Goal: Task Accomplishment & Management: Use online tool/utility

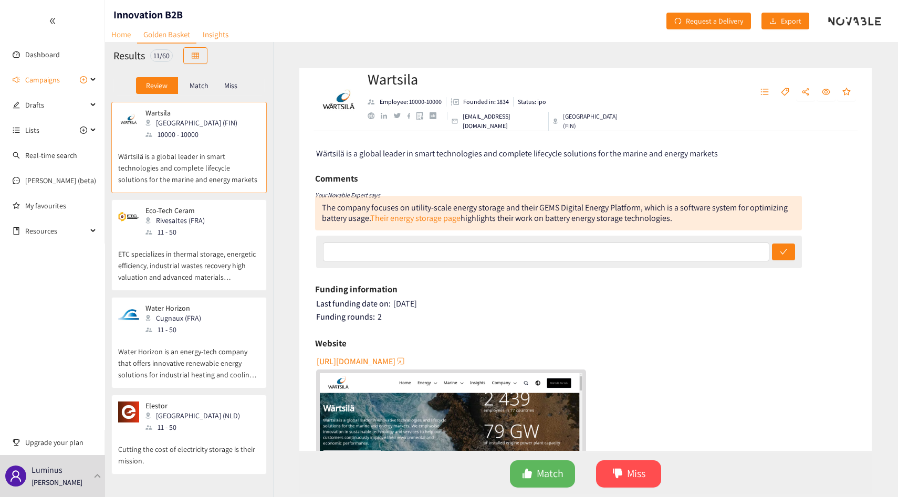
click at [120, 38] on link "Home" at bounding box center [121, 34] width 32 height 16
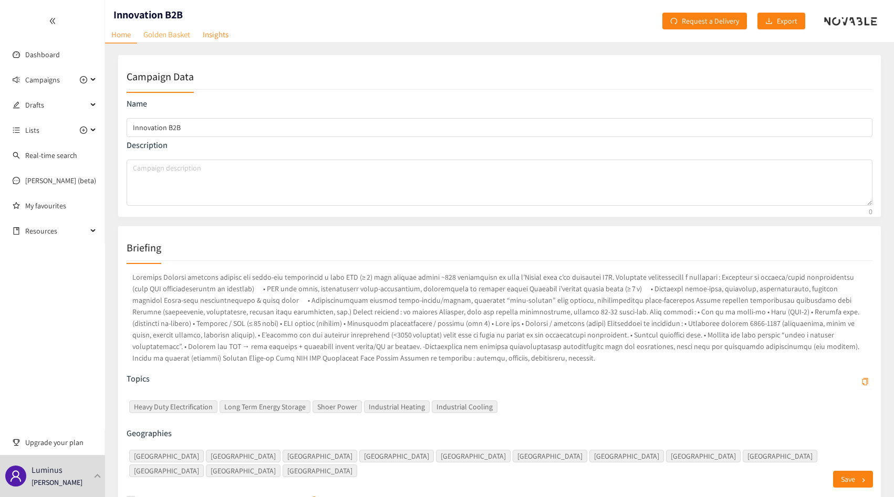
click at [163, 36] on link "Golden Basket" at bounding box center [166, 34] width 59 height 16
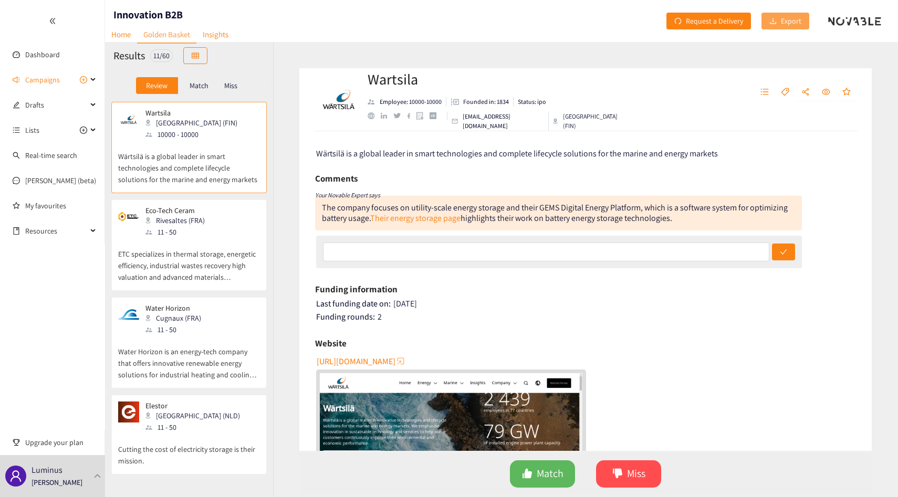
click at [785, 22] on span "Export" at bounding box center [791, 21] width 20 height 12
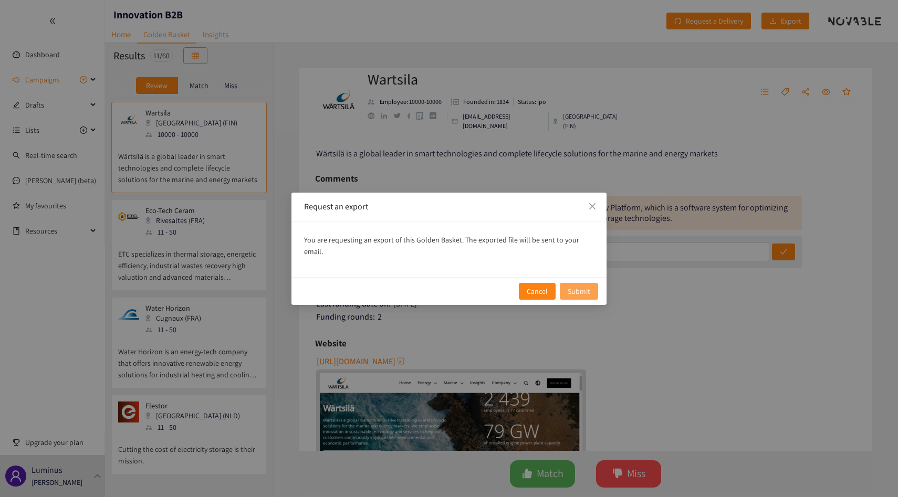
click at [582, 286] on span "Submit" at bounding box center [579, 292] width 23 height 12
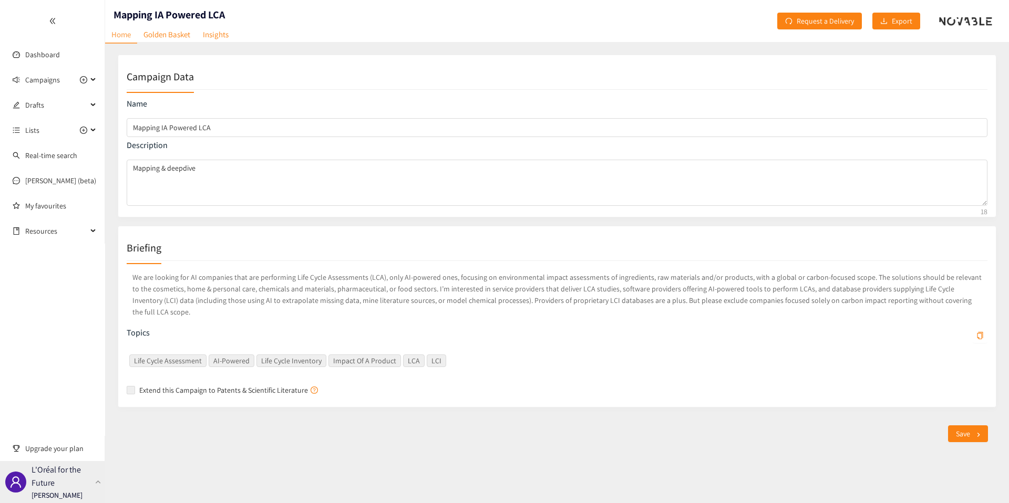
click at [86, 493] on div "L'Oréal for the Future [PERSON_NAME]" at bounding box center [52, 482] width 105 height 42
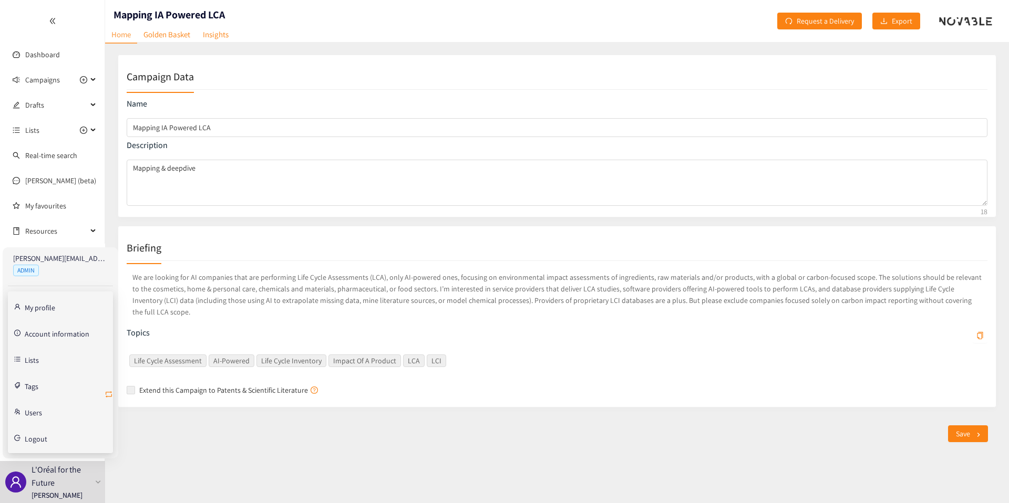
click at [112, 394] on icon "retweet" at bounding box center [109, 394] width 6 height 6
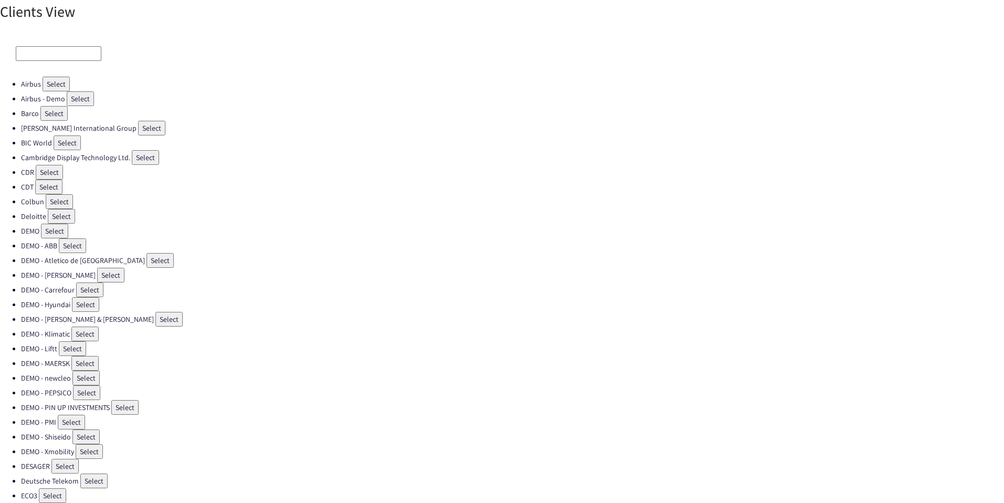
click at [84, 48] on input at bounding box center [59, 53] width 86 height 15
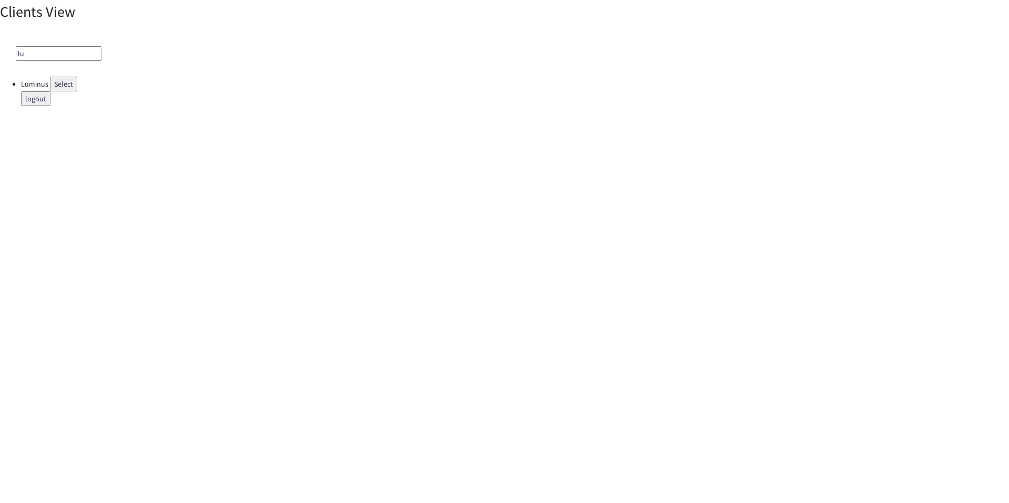
type input "lu"
click at [65, 79] on button "Select" at bounding box center [63, 84] width 27 height 15
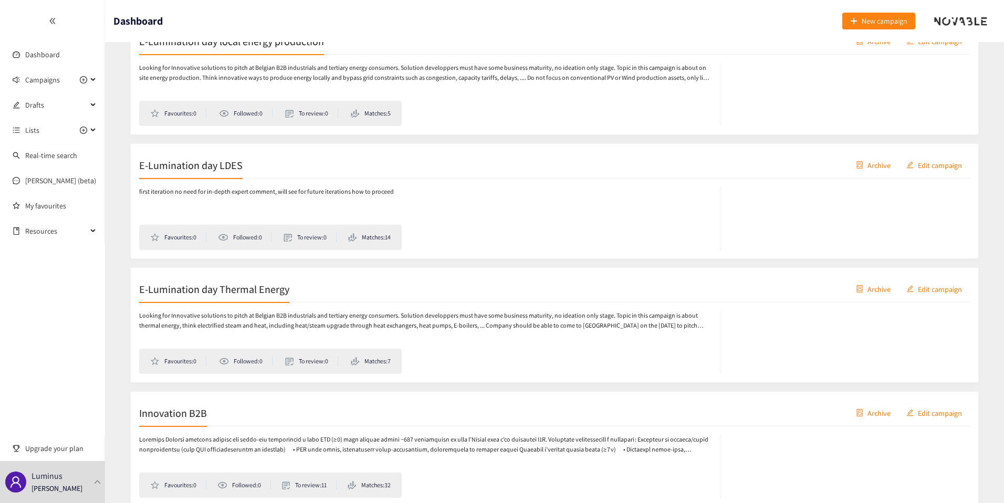
scroll to position [358, 0]
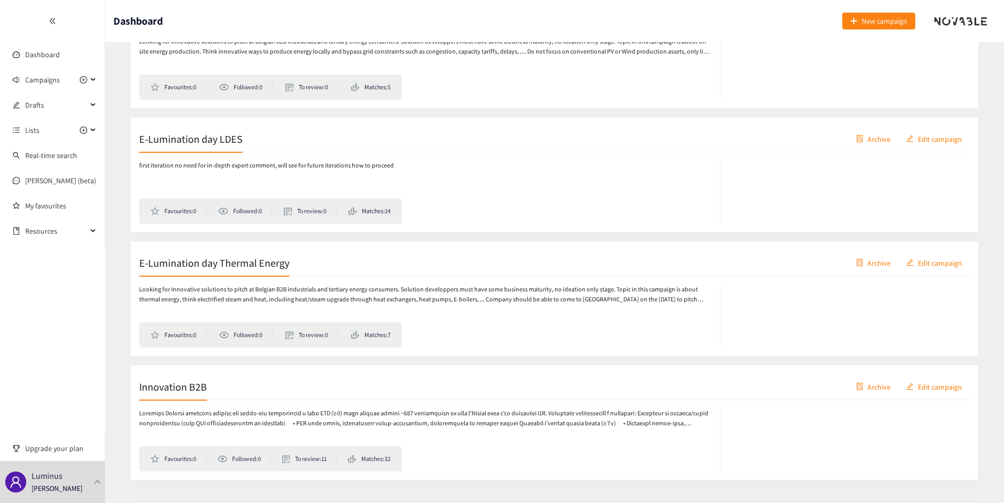
click at [227, 173] on div "first iteration no need for in-depth expert comment, will see for future iterat…" at bounding box center [430, 192] width 582 height 63
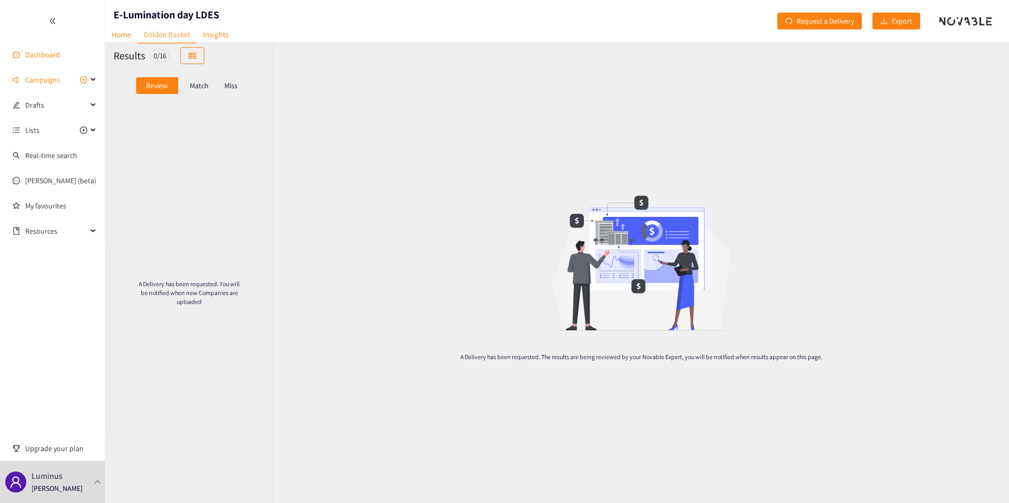
click at [38, 50] on link "Dashboard" at bounding box center [42, 54] width 35 height 9
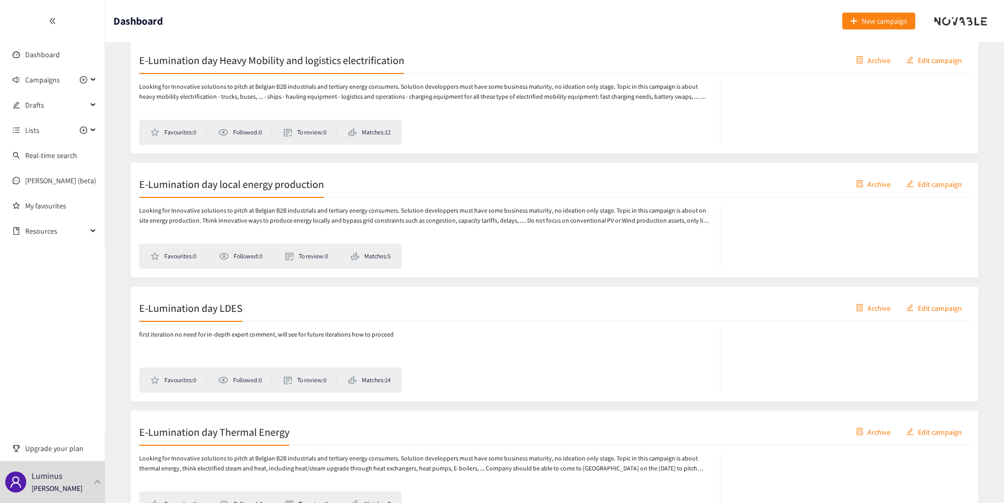
scroll to position [318, 0]
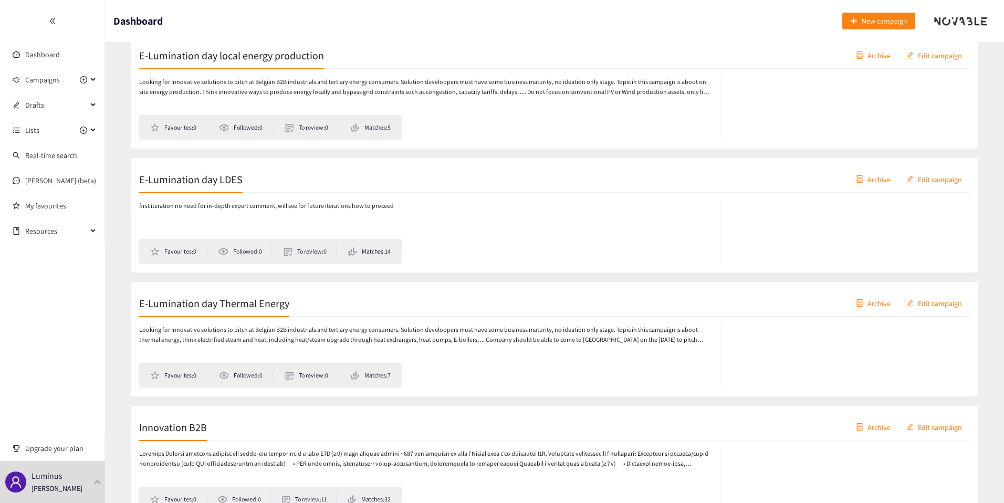
click at [257, 308] on h2 "E-Lumination day Thermal Energy" at bounding box center [214, 303] width 150 height 15
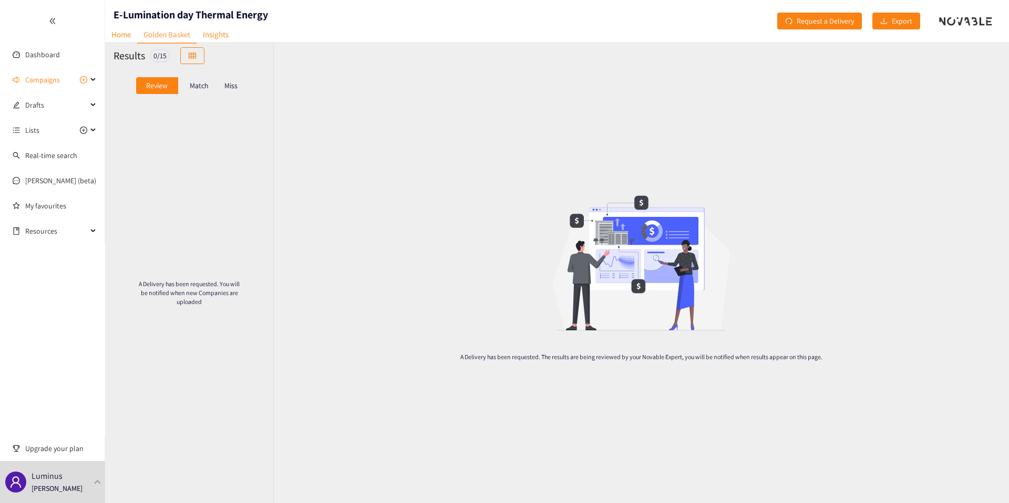
click at [195, 78] on div "Match" at bounding box center [199, 85] width 42 height 17
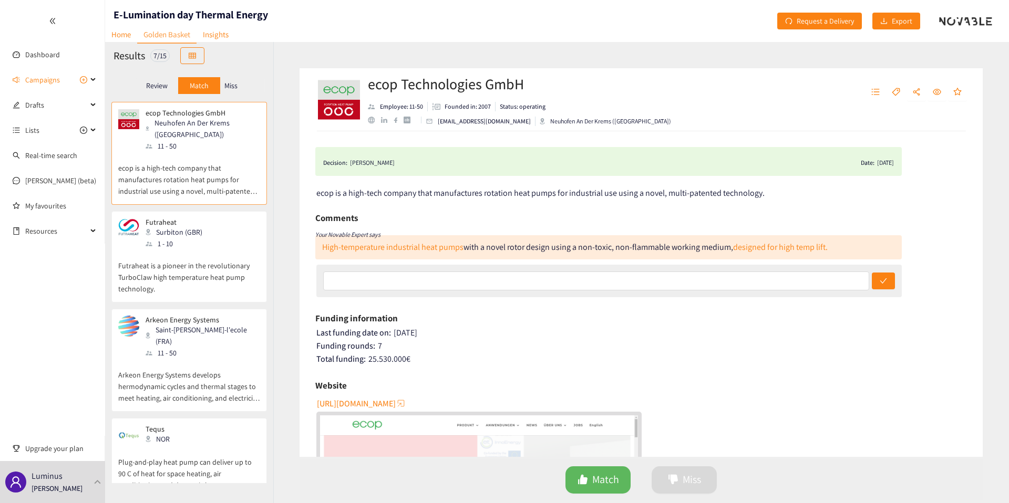
click at [160, 82] on p "Review" at bounding box center [157, 85] width 22 height 8
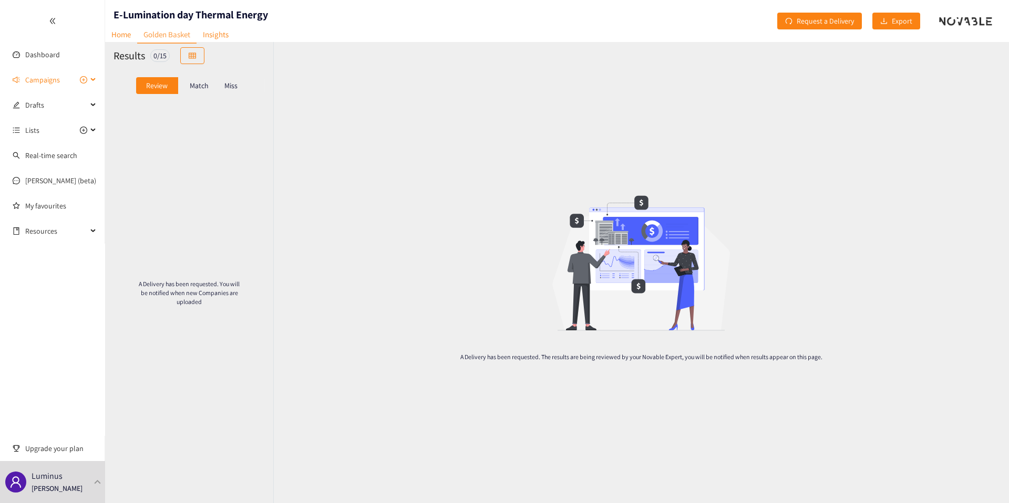
click at [54, 86] on span "Campaigns" at bounding box center [42, 79] width 35 height 21
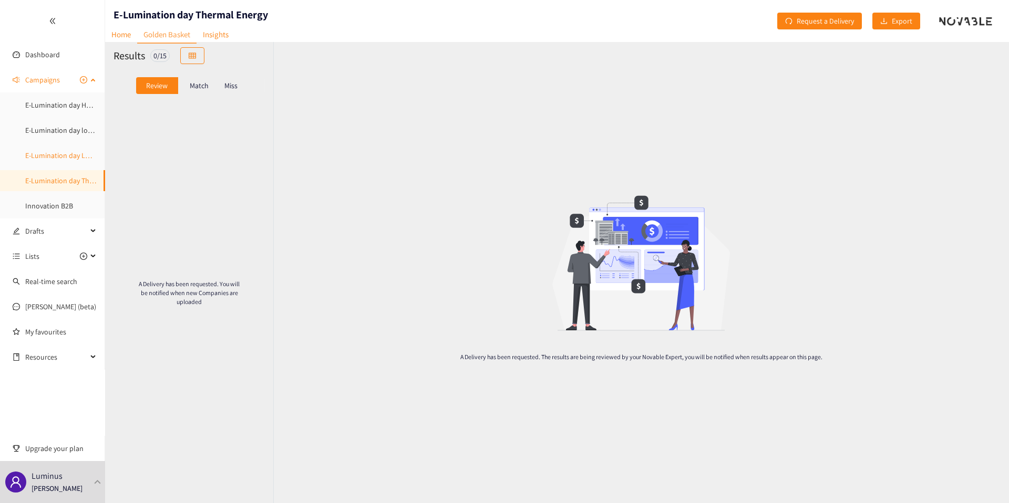
click at [59, 157] on link "E-Lumination day LDES" at bounding box center [61, 155] width 72 height 9
click at [59, 176] on link "E-Lumination day Thermal Energy" at bounding box center [77, 180] width 105 height 9
click at [204, 87] on p "Match" at bounding box center [199, 85] width 19 height 8
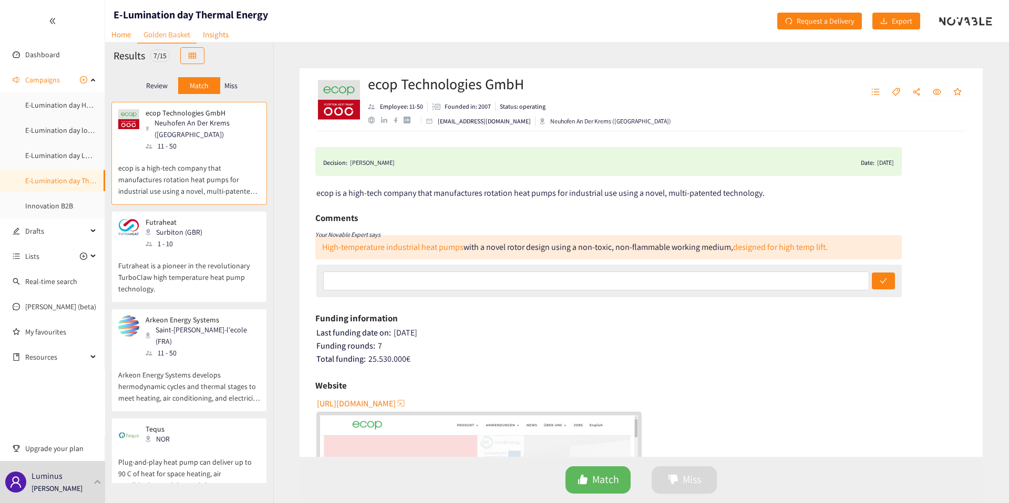
click at [230, 86] on p "Miss" at bounding box center [230, 85] width 13 height 8
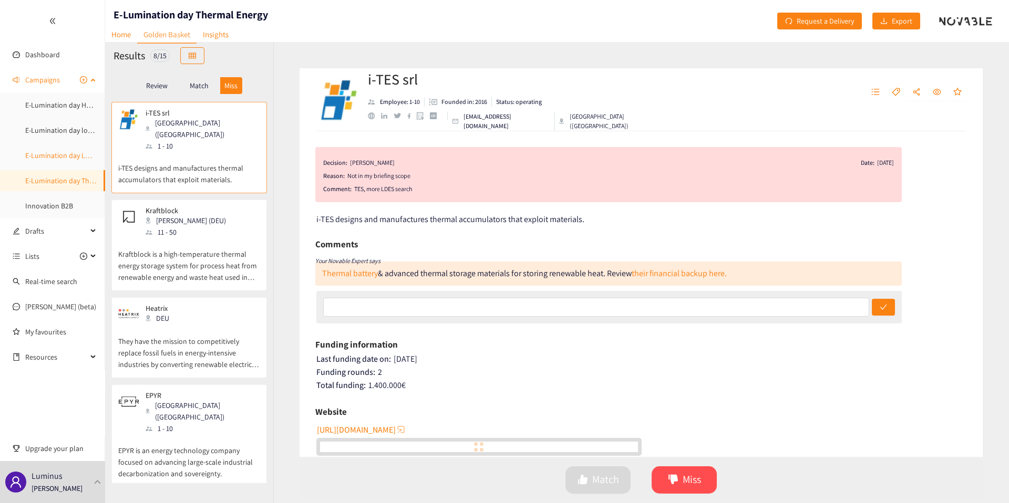
click at [43, 160] on link "E-Lumination day LDES" at bounding box center [61, 155] width 72 height 9
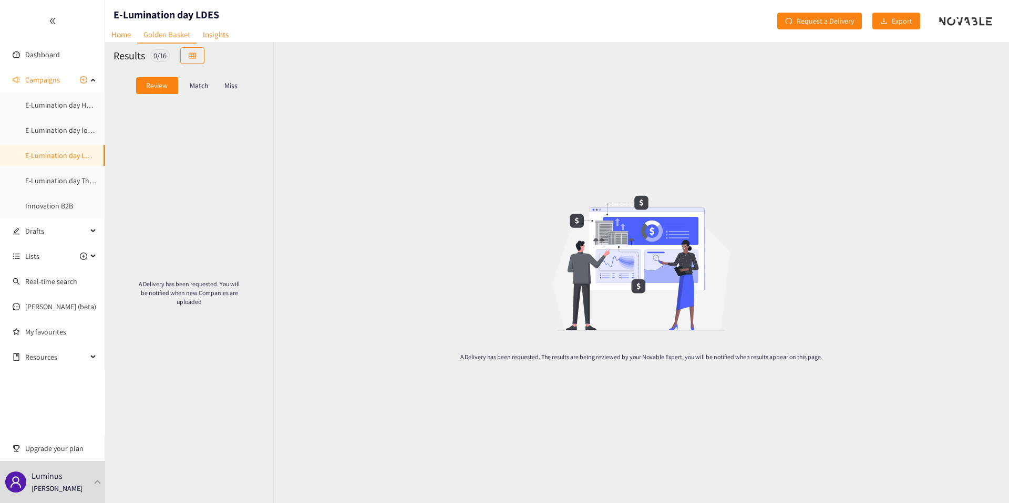
click at [195, 81] on p "Match" at bounding box center [199, 85] width 19 height 8
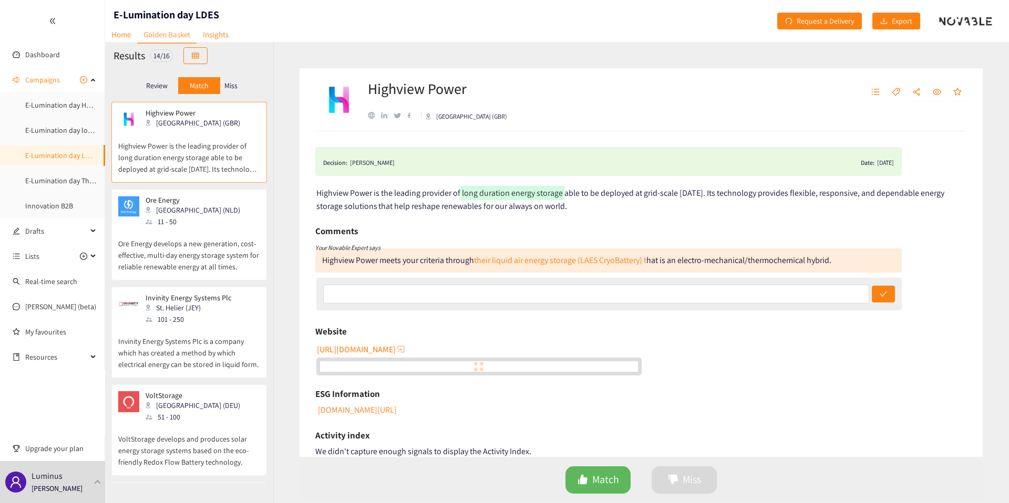
click at [237, 86] on p "Miss" at bounding box center [230, 85] width 13 height 8
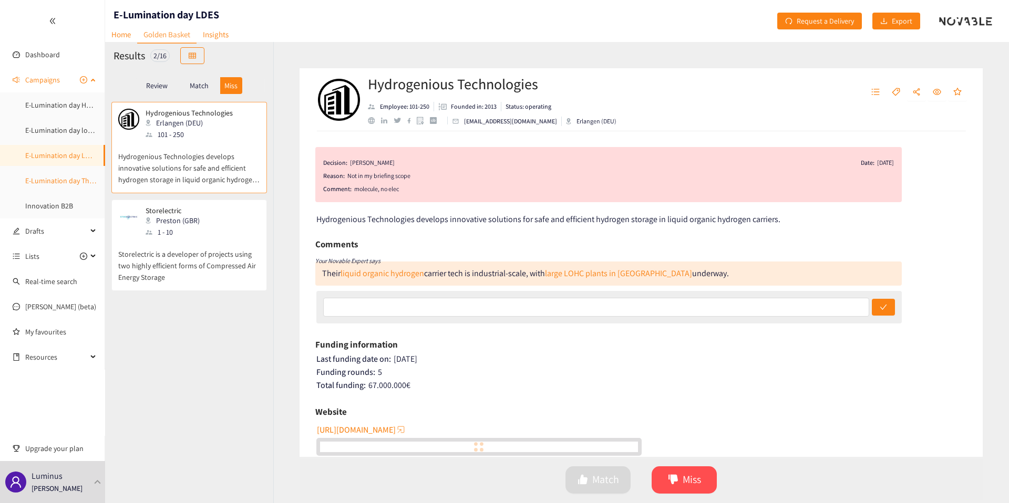
click at [60, 179] on link "E-Lumination day Thermal Energy" at bounding box center [77, 180] width 105 height 9
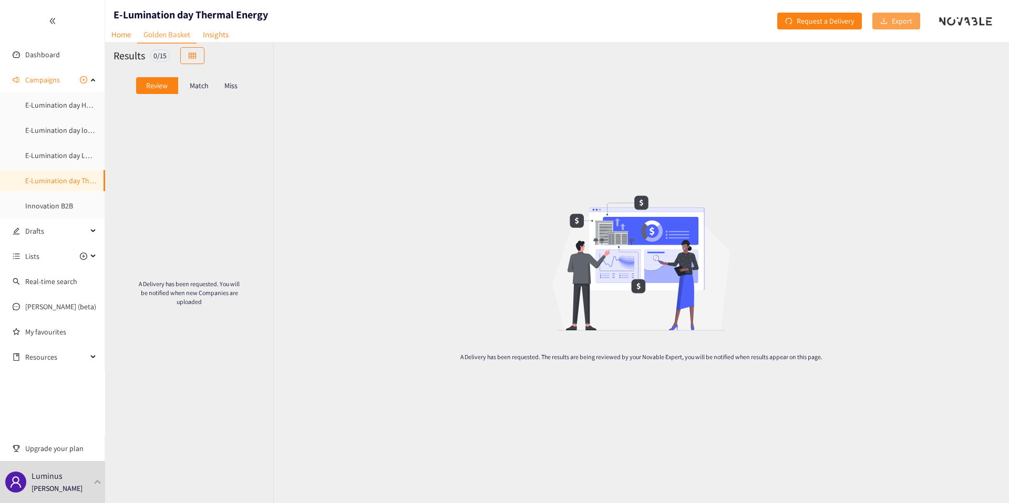
click at [886, 23] on icon "download" at bounding box center [883, 20] width 7 height 7
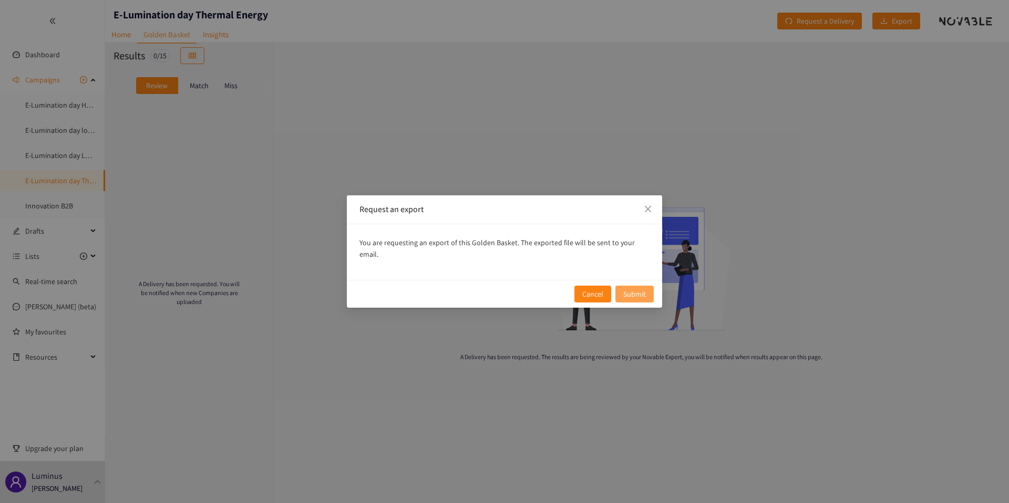
click at [632, 288] on span "Submit" at bounding box center [634, 294] width 23 height 12
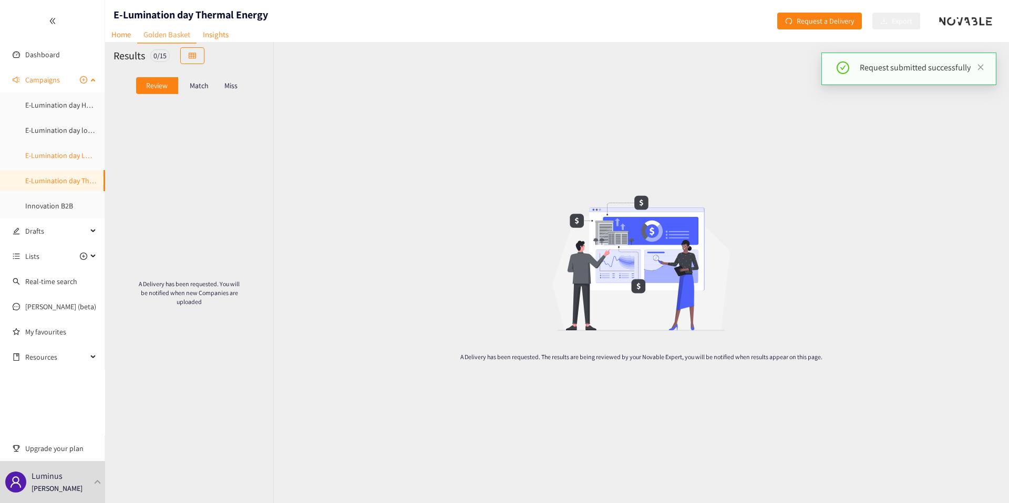
click at [58, 160] on link "E-Lumination day LDES" at bounding box center [61, 155] width 72 height 9
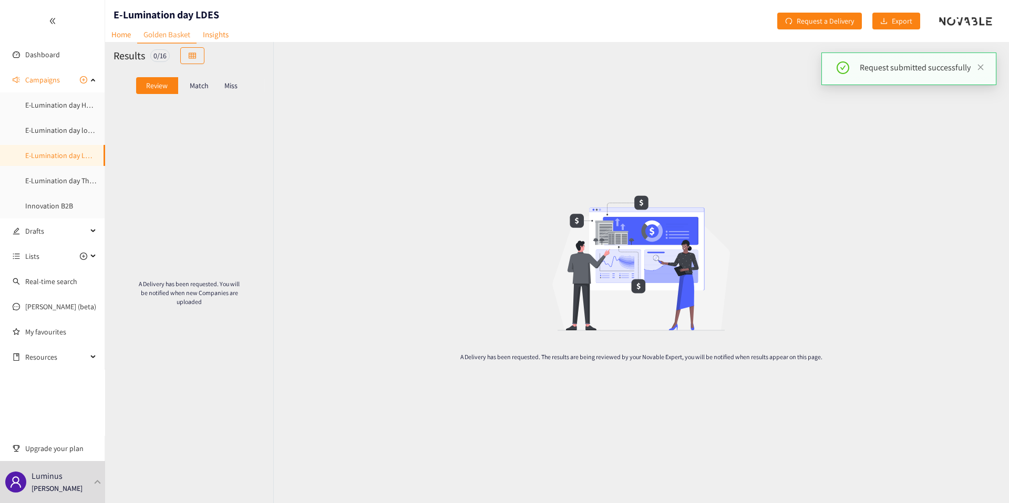
click at [196, 73] on div "Review Match Miss" at bounding box center [189, 85] width 168 height 33
click at [198, 82] on p "Match" at bounding box center [199, 85] width 19 height 8
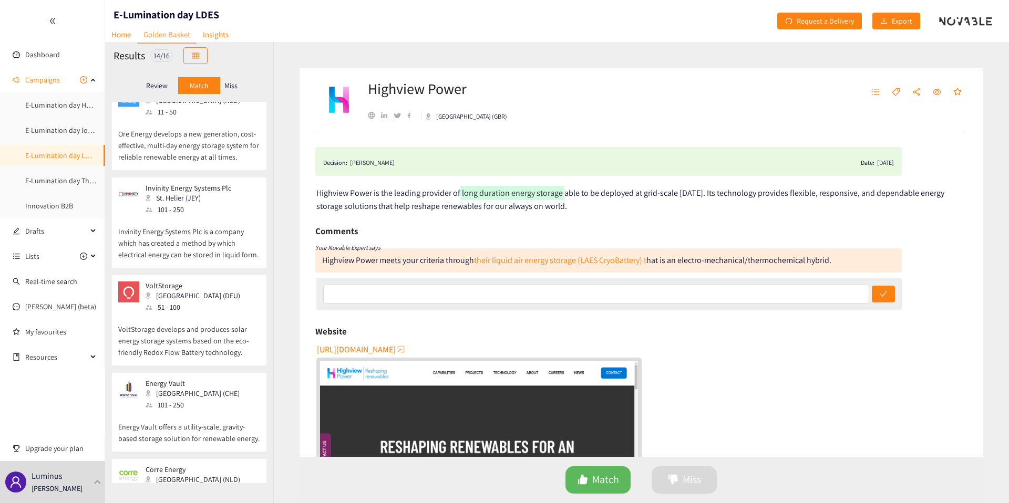
scroll to position [56, 0]
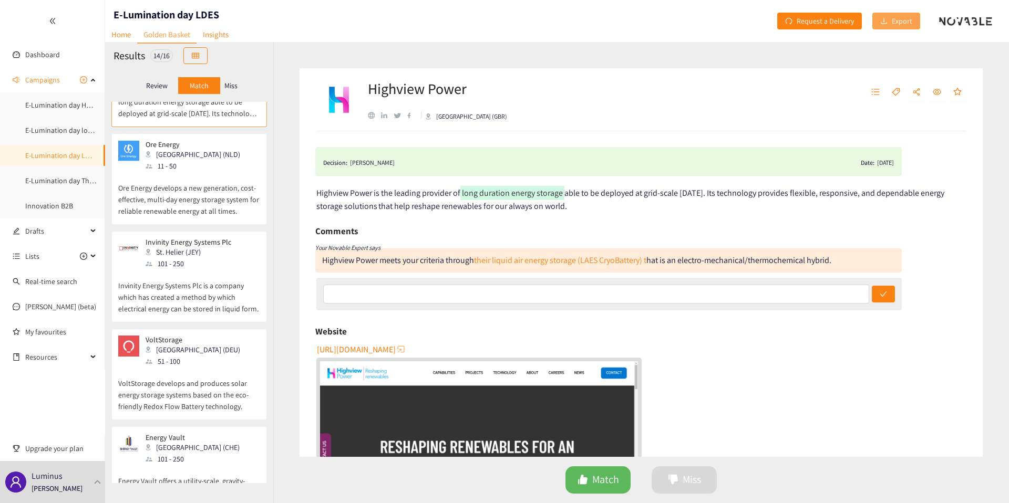
click at [900, 24] on span "Export" at bounding box center [901, 21] width 20 height 12
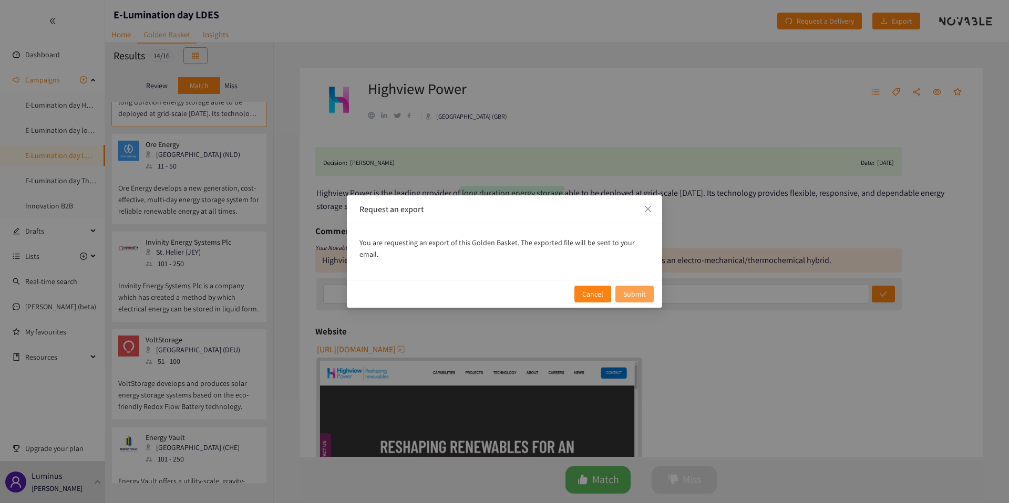
click at [643, 289] on span "Submit" at bounding box center [634, 294] width 23 height 12
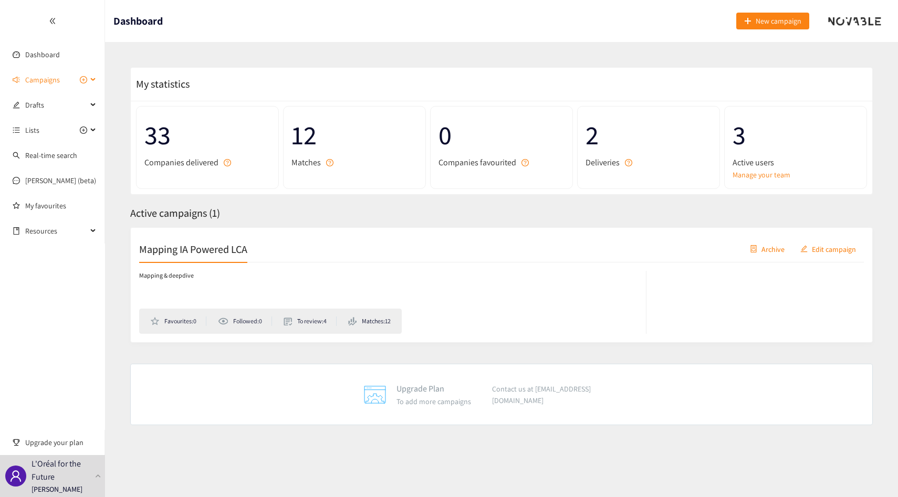
click at [47, 74] on span "Campaigns" at bounding box center [42, 79] width 35 height 21
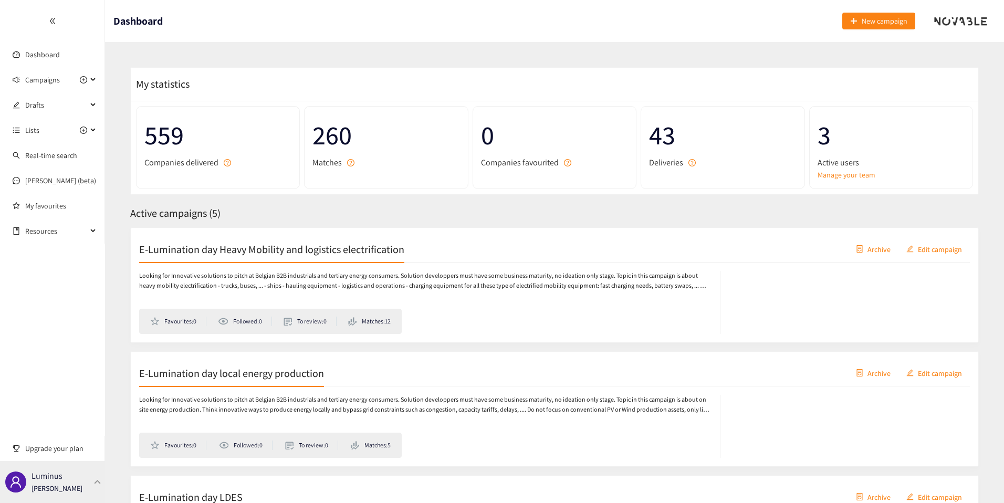
click at [72, 476] on div "Luminus [PERSON_NAME]" at bounding box center [57, 482] width 51 height 16
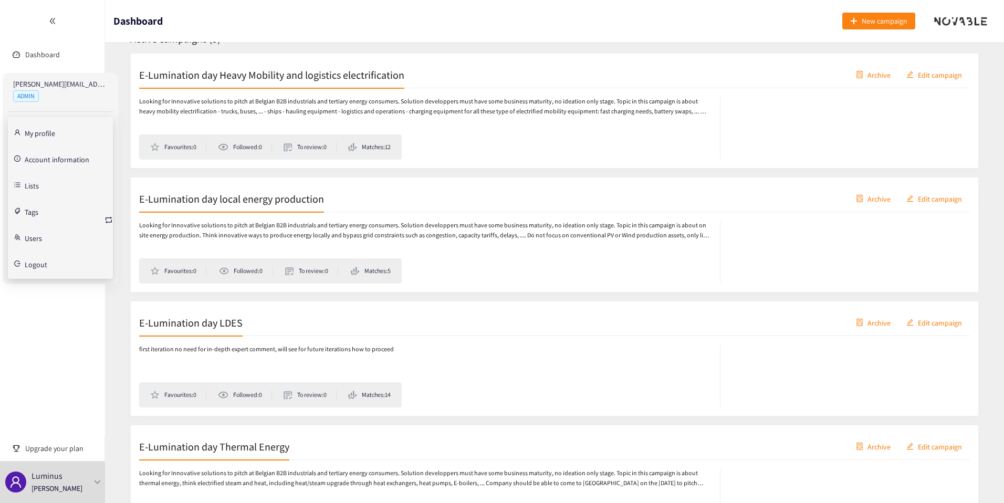
scroll to position [199, 0]
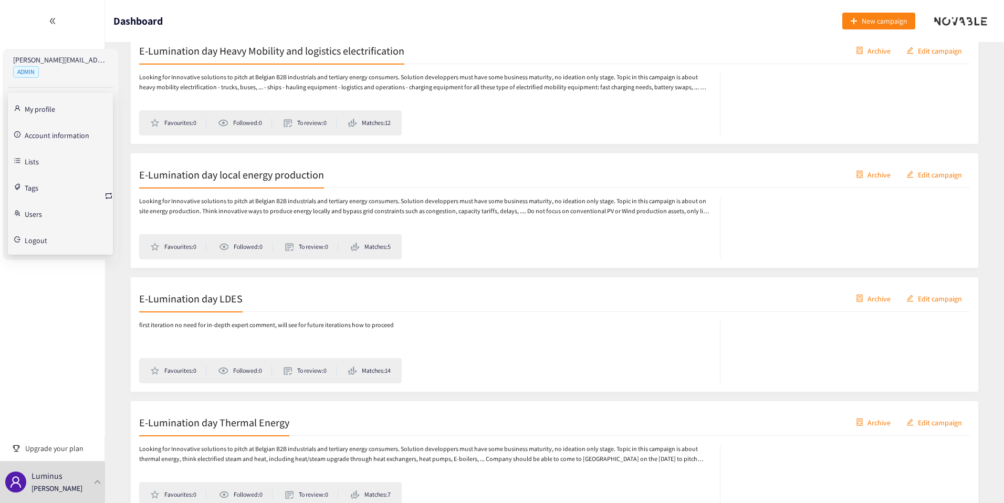
click at [309, 330] on p "first iteration no need for in-depth expert comment, will see for future iterat…" at bounding box center [266, 325] width 255 height 10
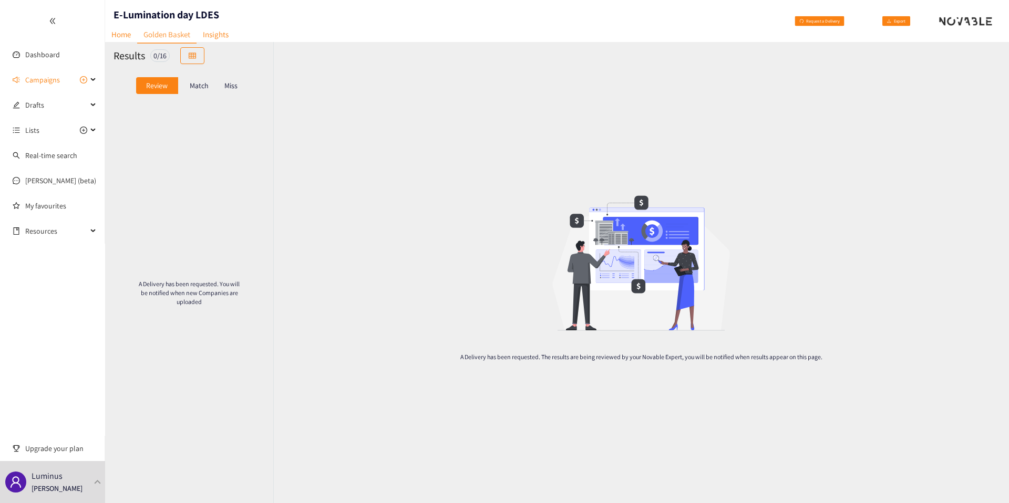
click at [111, 43] on div "Results 0 / 16" at bounding box center [189, 55] width 168 height 27
click at [111, 35] on link "Home" at bounding box center [121, 34] width 32 height 16
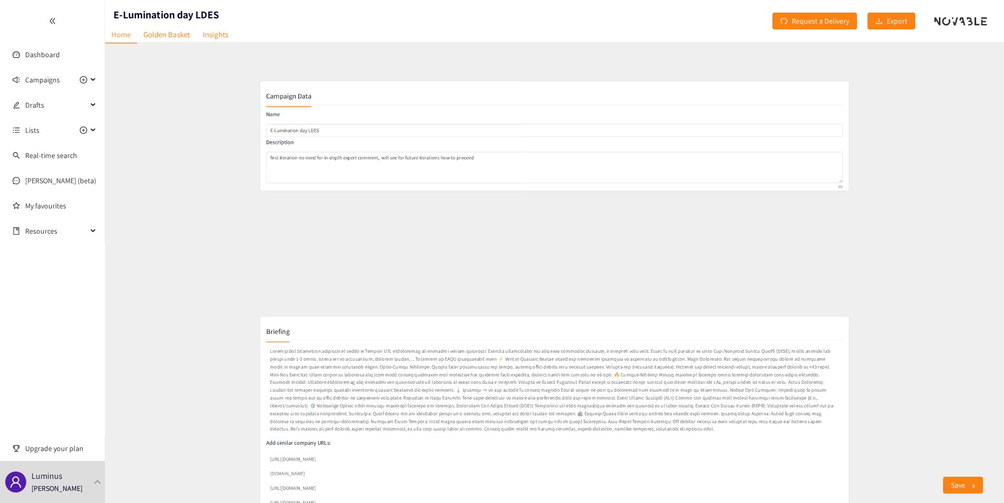
click at [296, 292] on p at bounding box center [555, 334] width 856 height 131
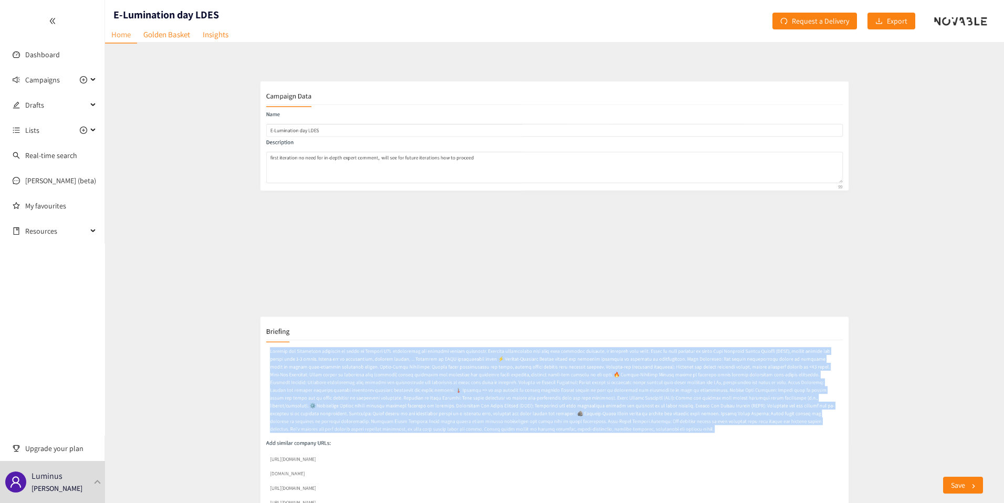
click at [296, 292] on p at bounding box center [555, 334] width 856 height 131
click at [303, 292] on p at bounding box center [555, 334] width 856 height 131
